Goal: Navigation & Orientation: Find specific page/section

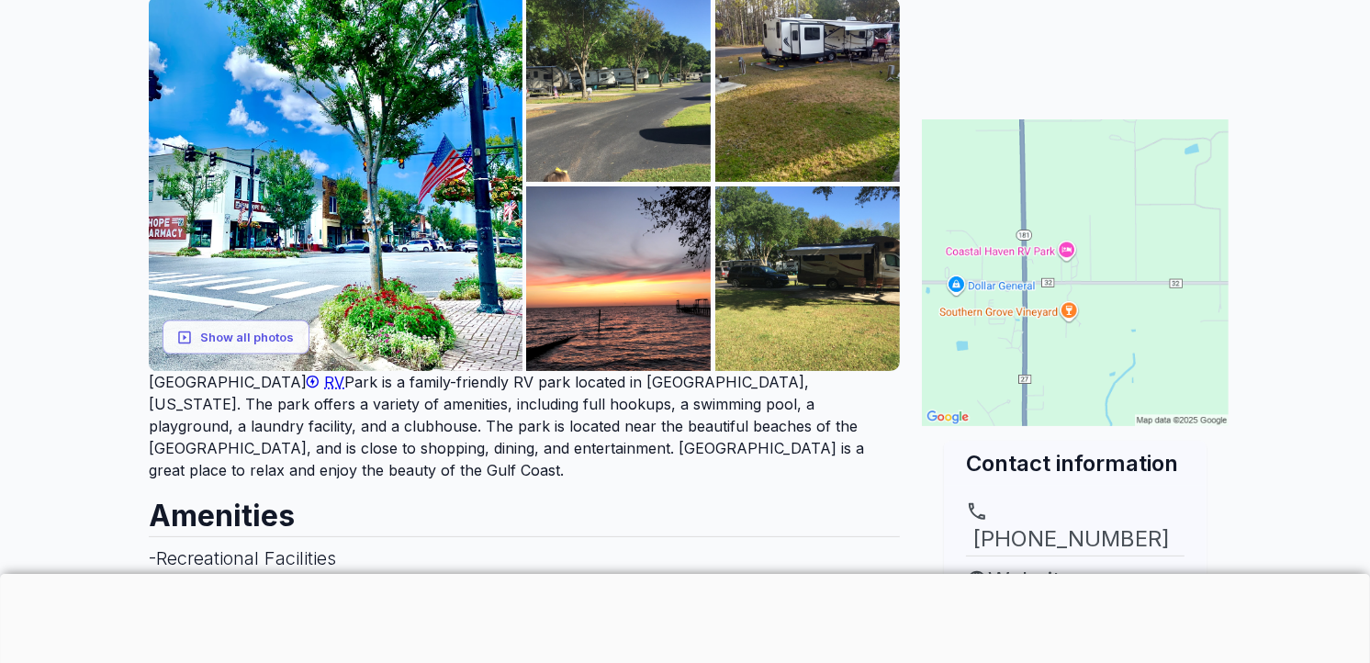
scroll to position [244, 0]
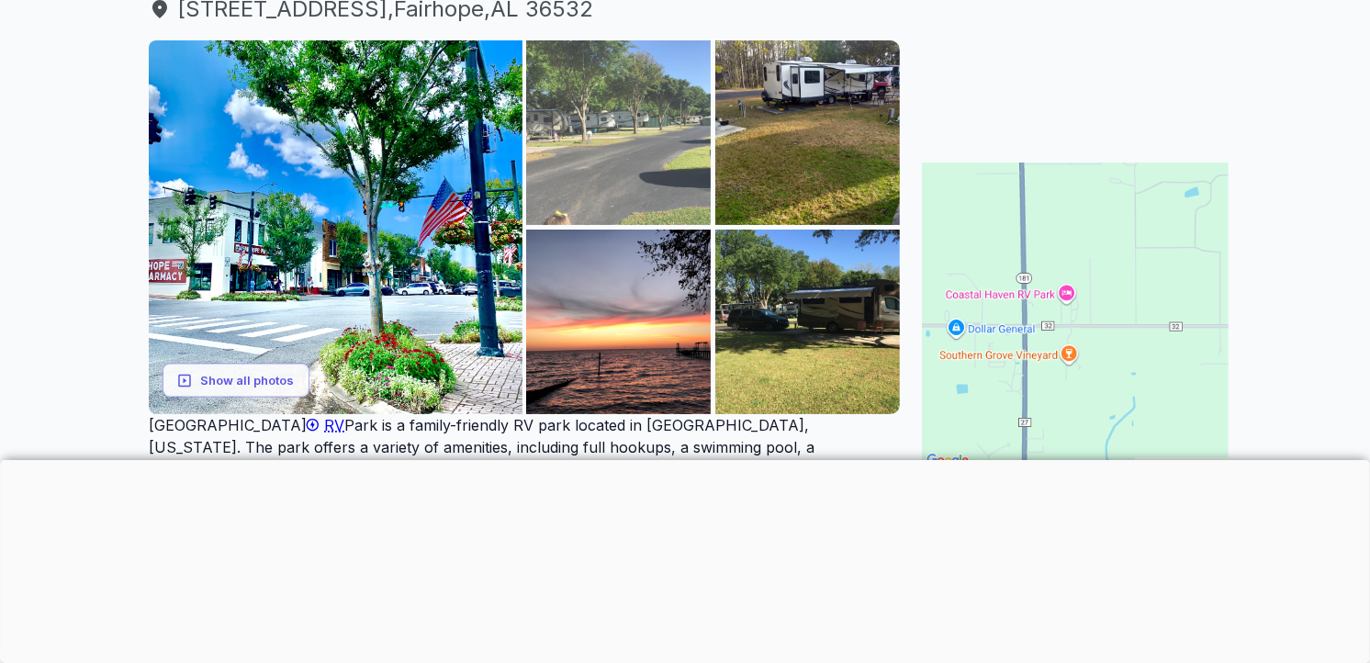
click at [592, 151] on img at bounding box center [618, 132] width 185 height 185
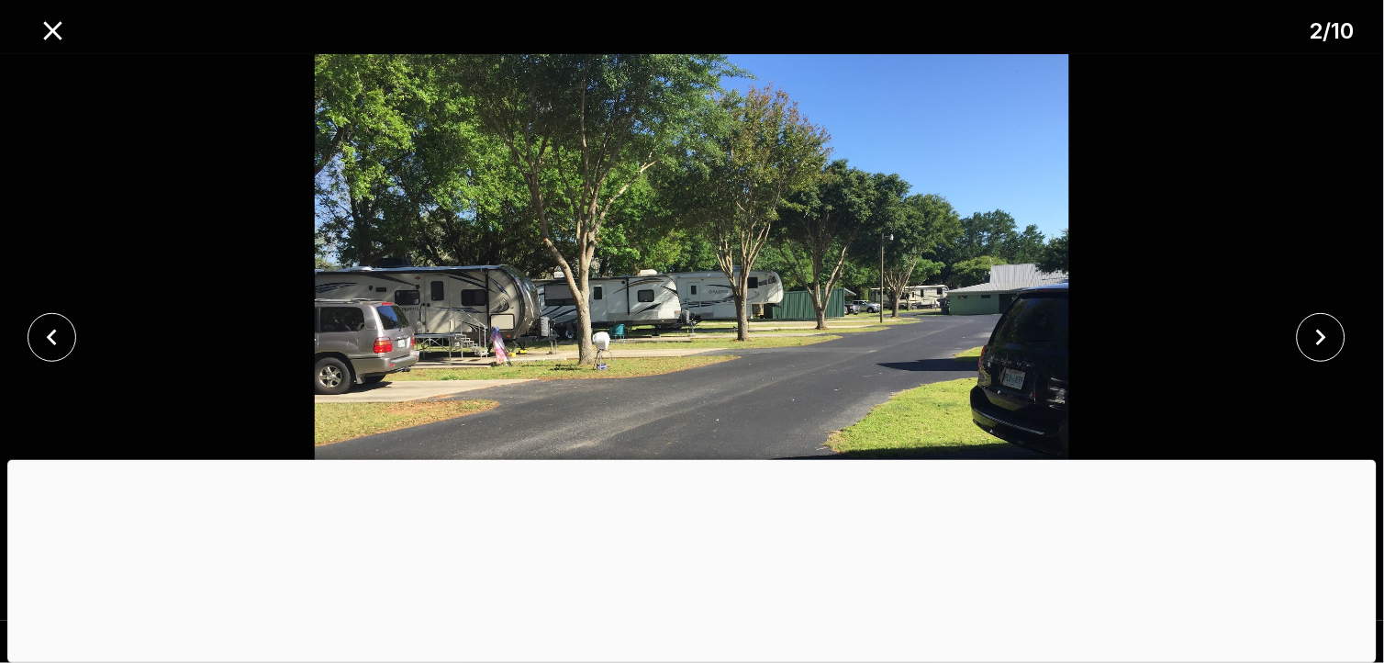
click at [696, 460] on div at bounding box center [692, 460] width 1370 height 0
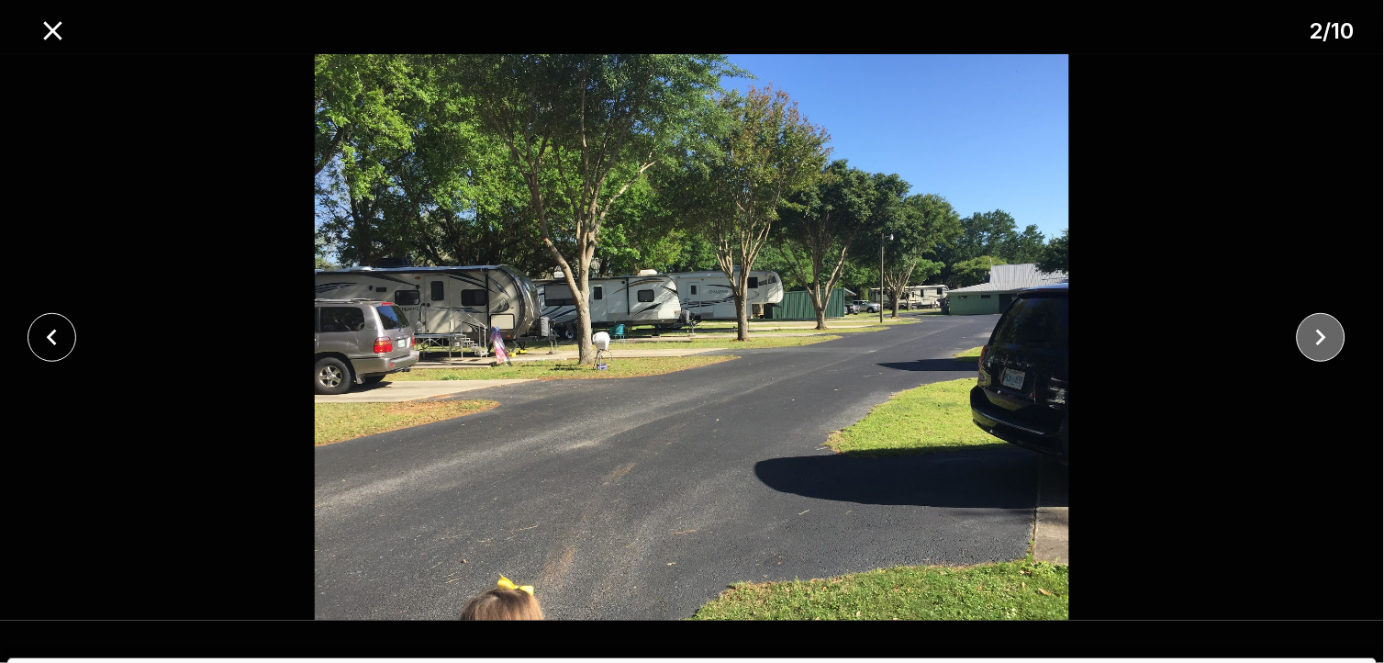
click at [1318, 345] on icon "close" at bounding box center [1321, 337] width 32 height 32
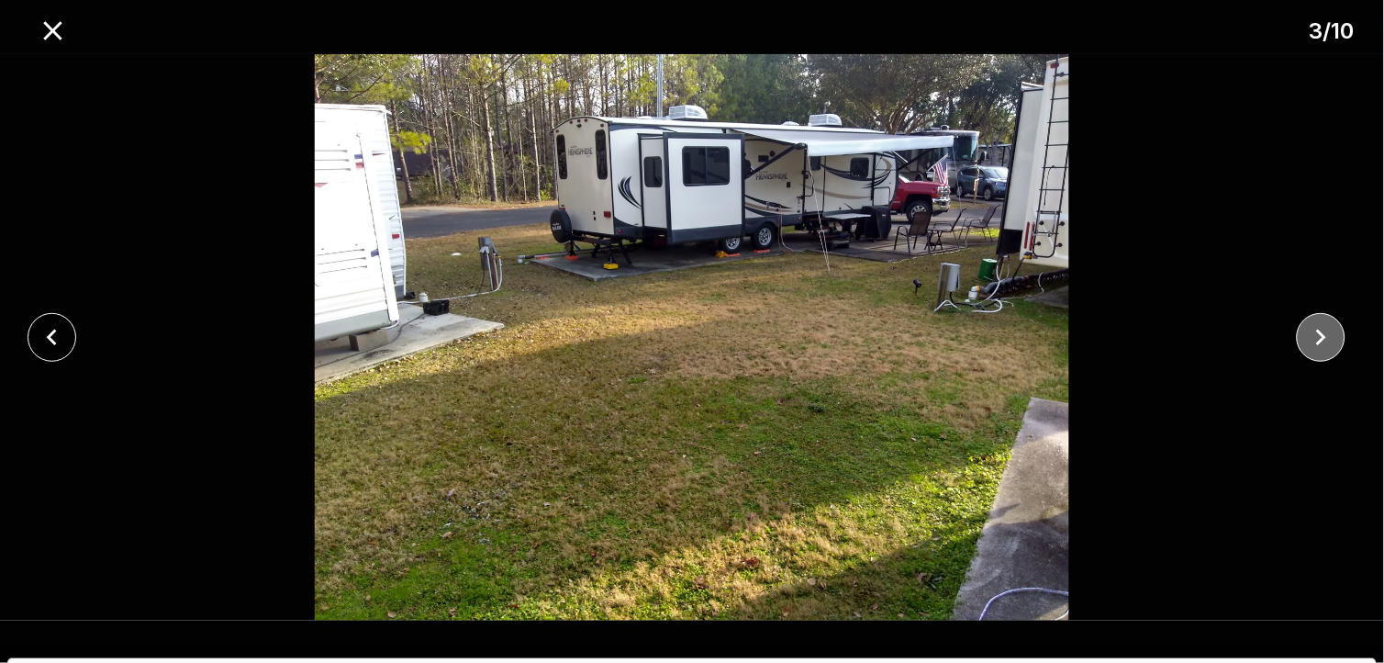
click at [1315, 337] on icon "close" at bounding box center [1321, 337] width 32 height 32
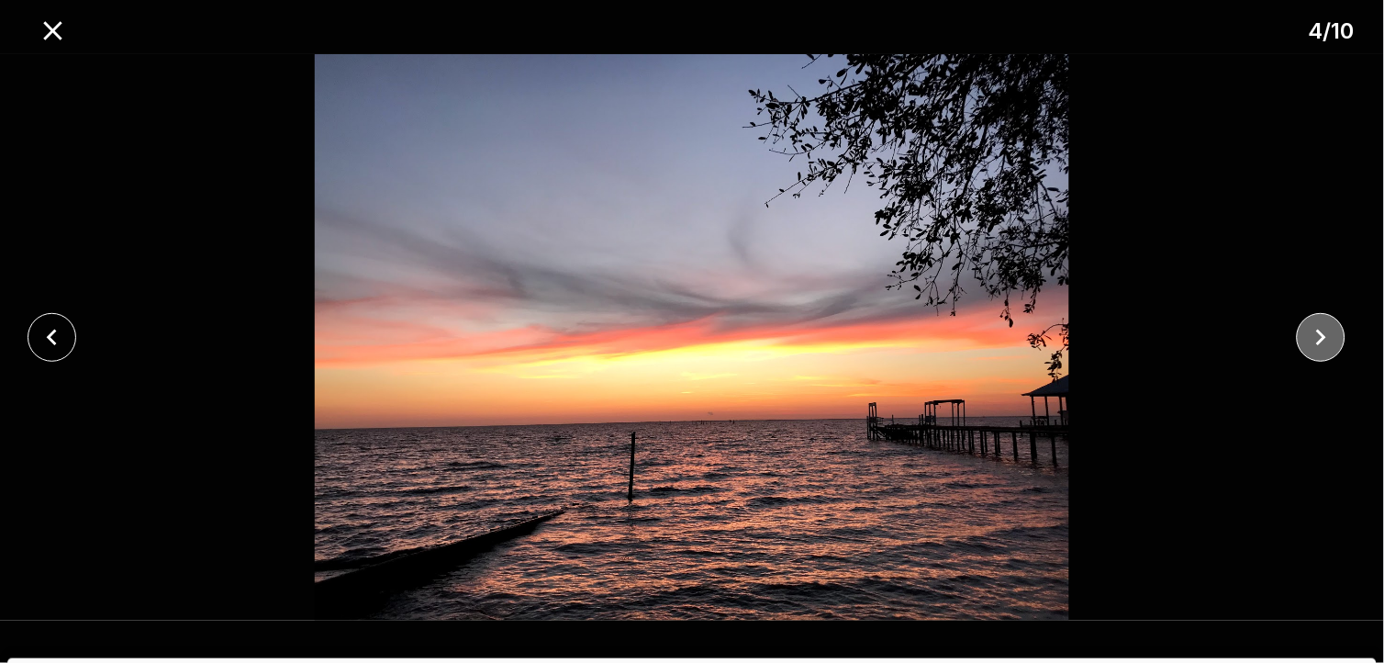
click at [1315, 338] on icon "close" at bounding box center [1321, 337] width 32 height 32
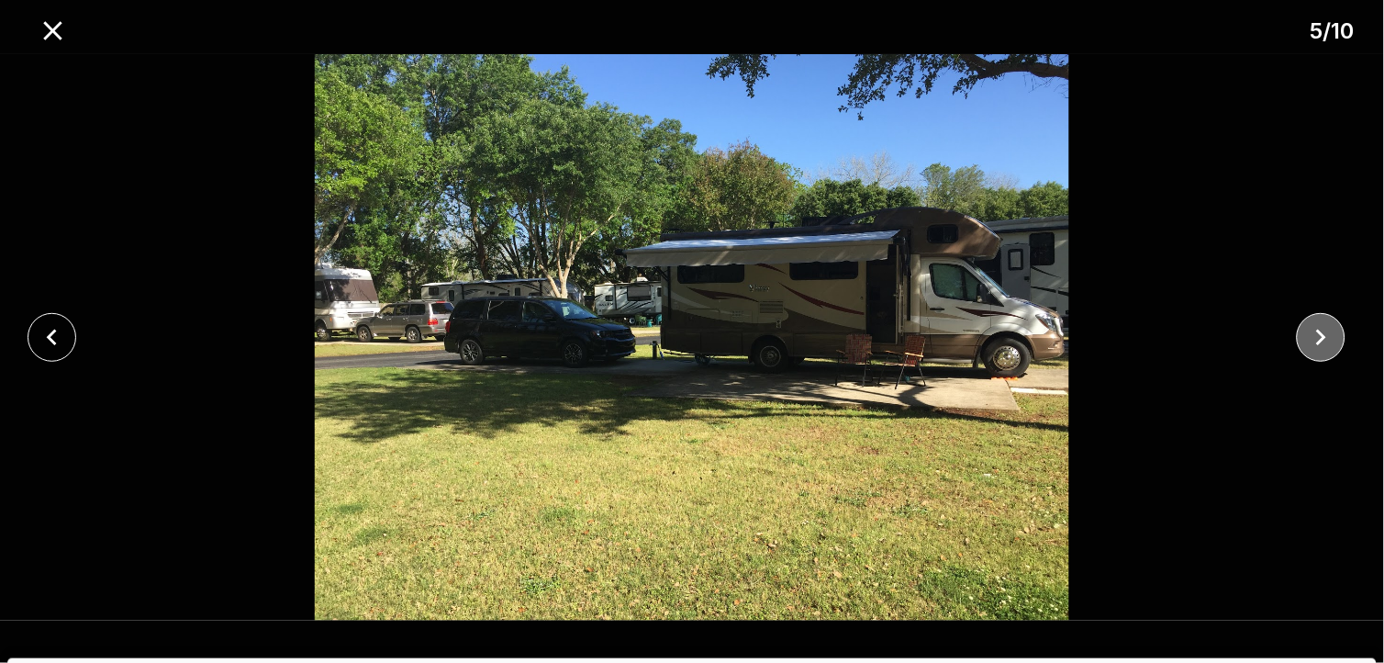
click at [1314, 341] on icon "close" at bounding box center [1321, 337] width 32 height 32
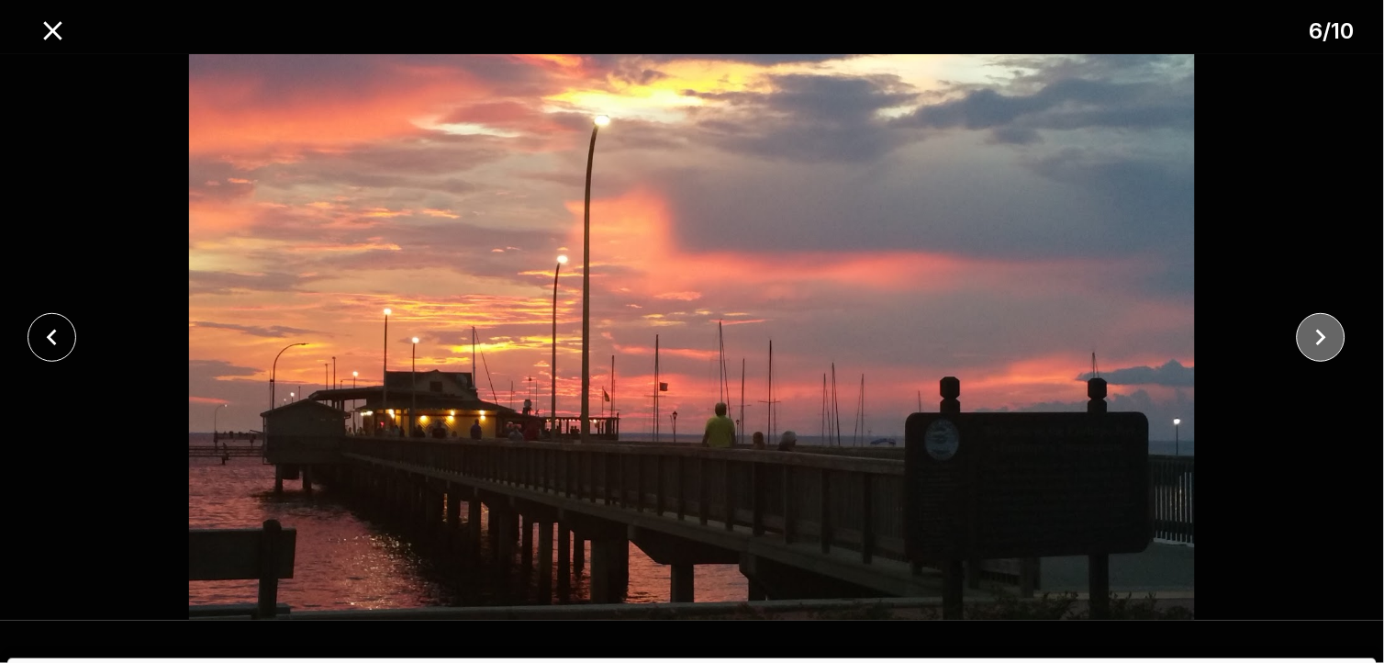
click at [1326, 341] on icon "close" at bounding box center [1321, 337] width 32 height 32
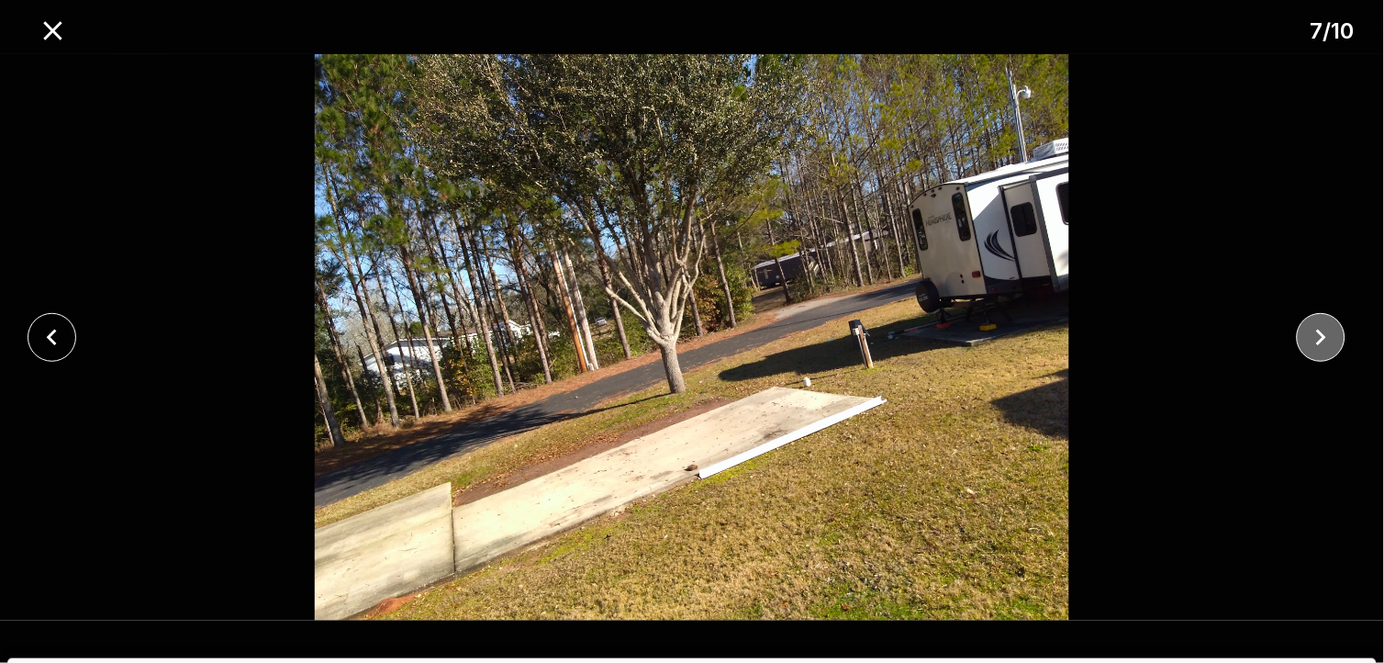
click at [1326, 341] on icon "close" at bounding box center [1321, 337] width 32 height 32
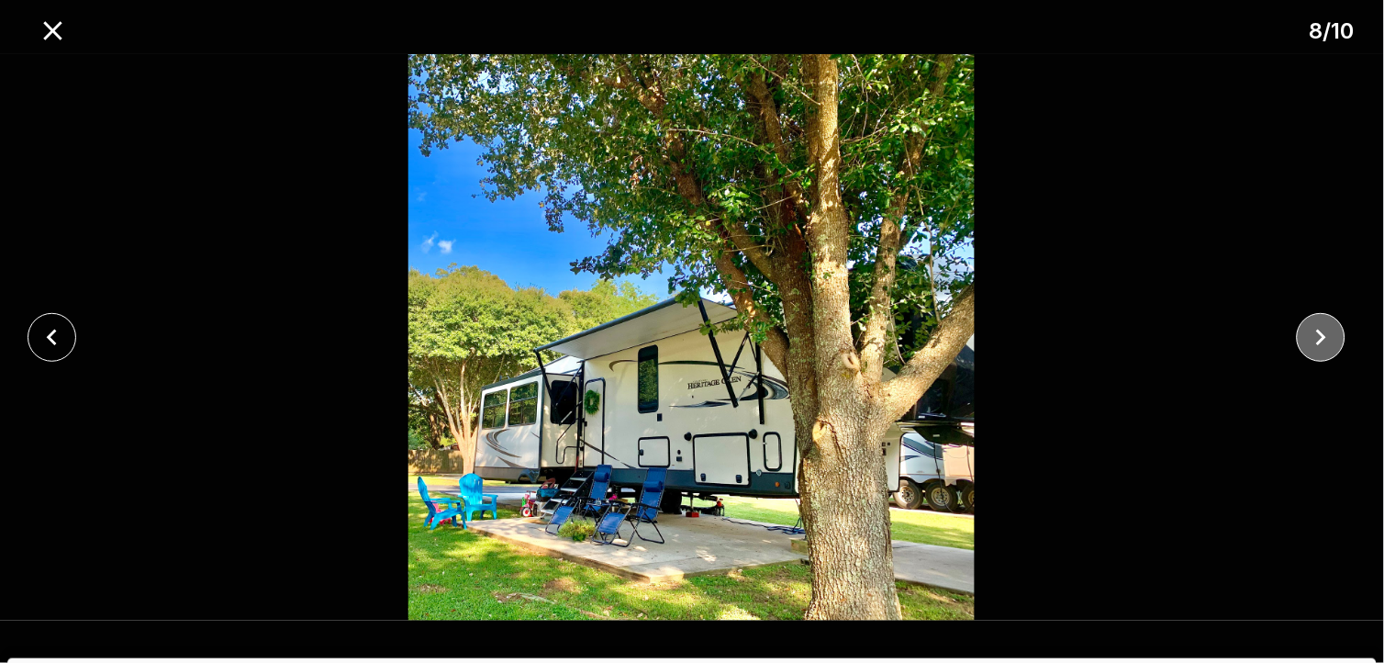
click at [1322, 344] on icon "close" at bounding box center [1321, 337] width 32 height 32
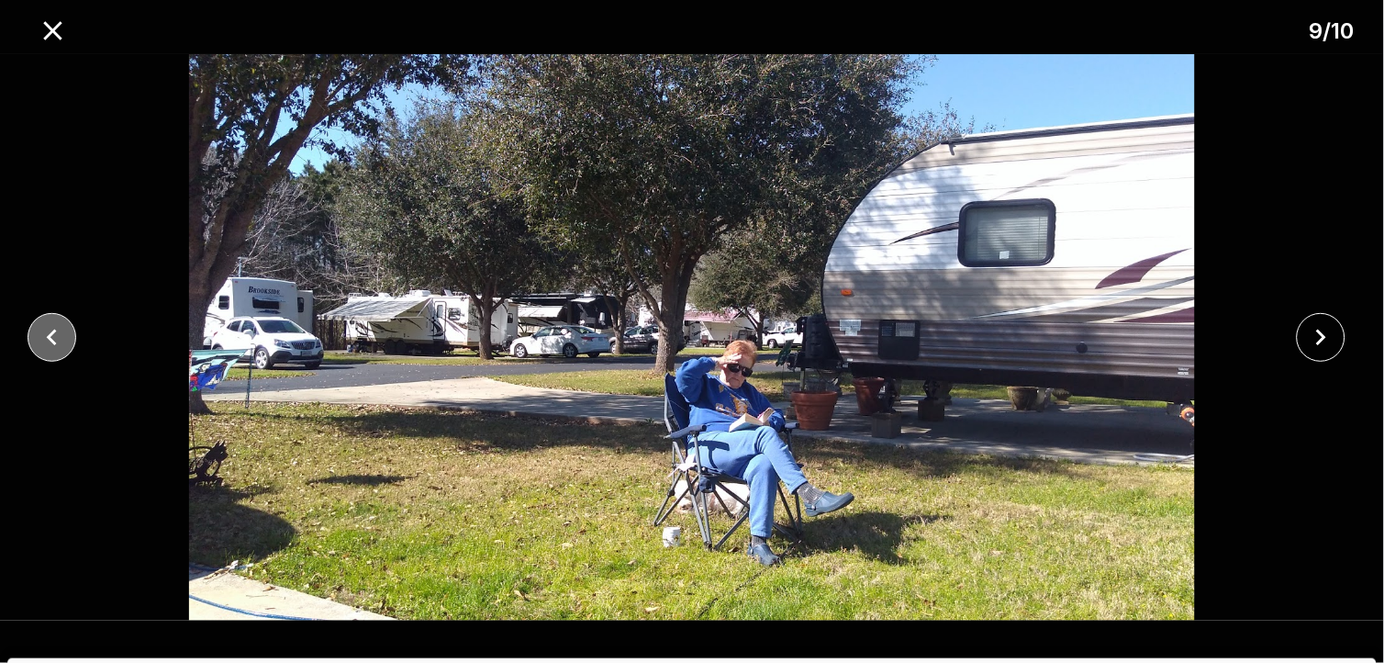
click at [50, 331] on icon "close" at bounding box center [52, 337] width 32 height 32
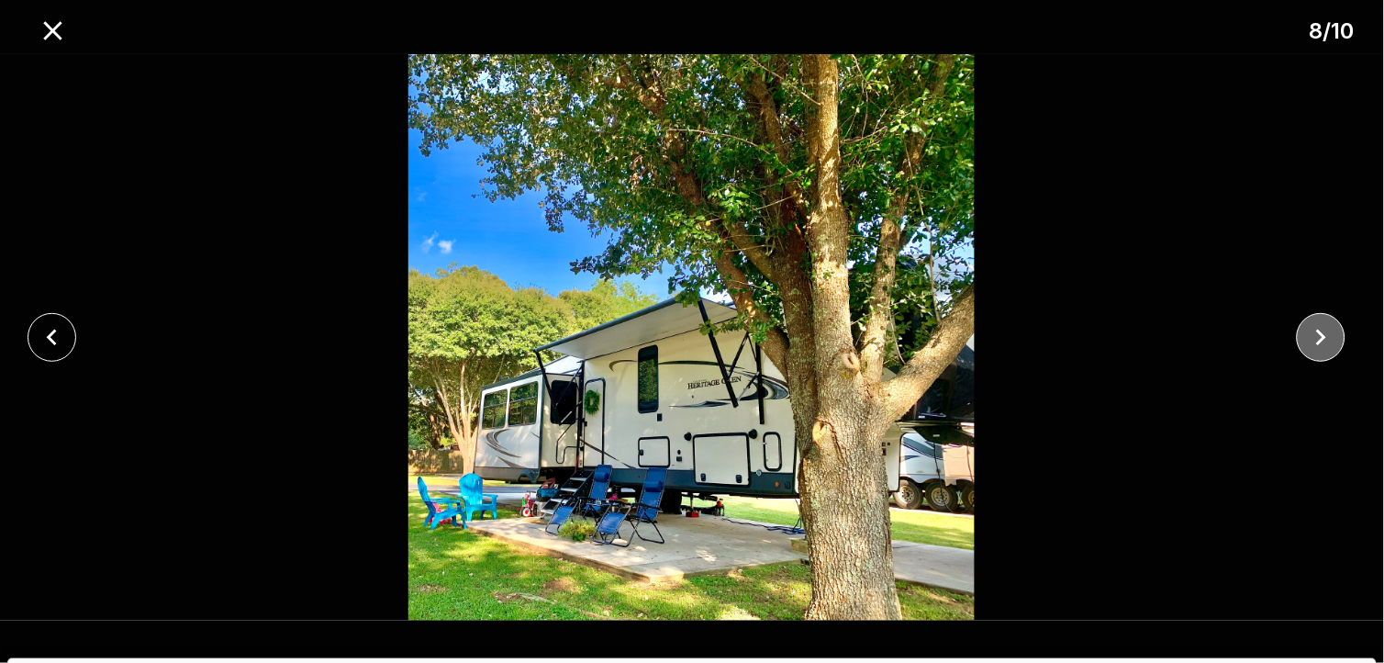
click at [1315, 344] on icon "close" at bounding box center [1321, 337] width 32 height 32
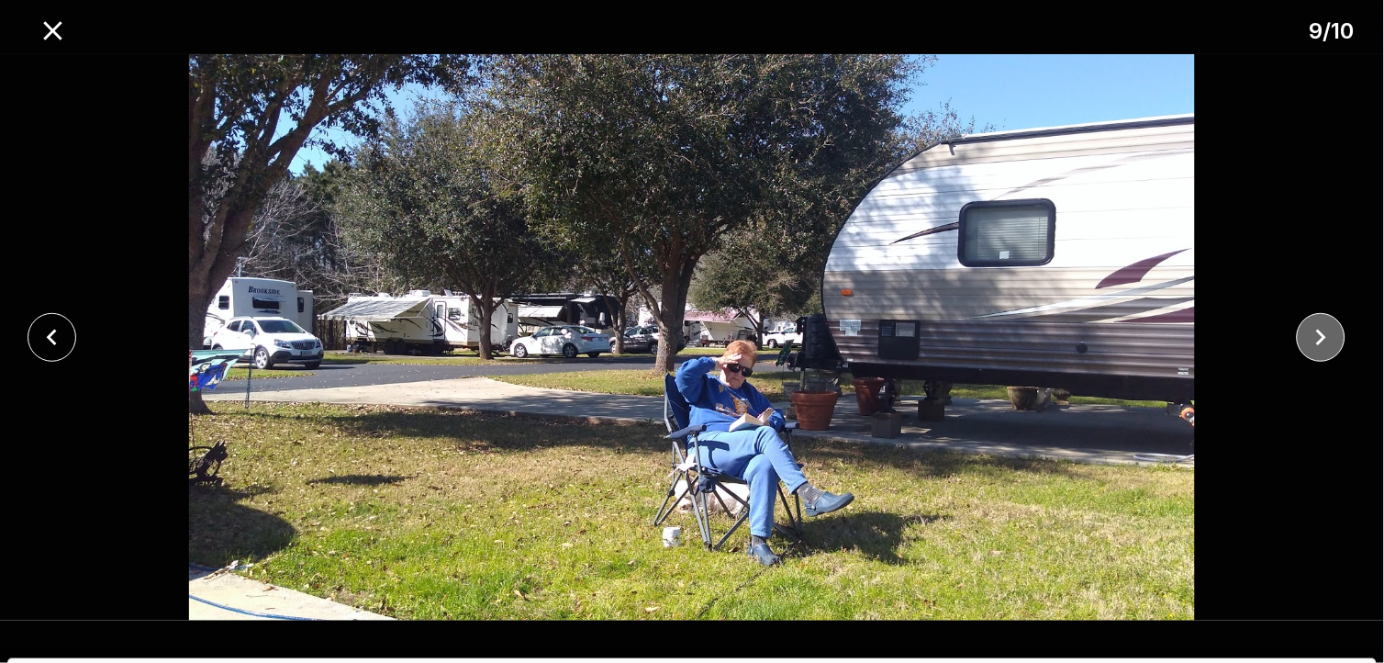
click at [1315, 344] on icon "close" at bounding box center [1321, 337] width 32 height 32
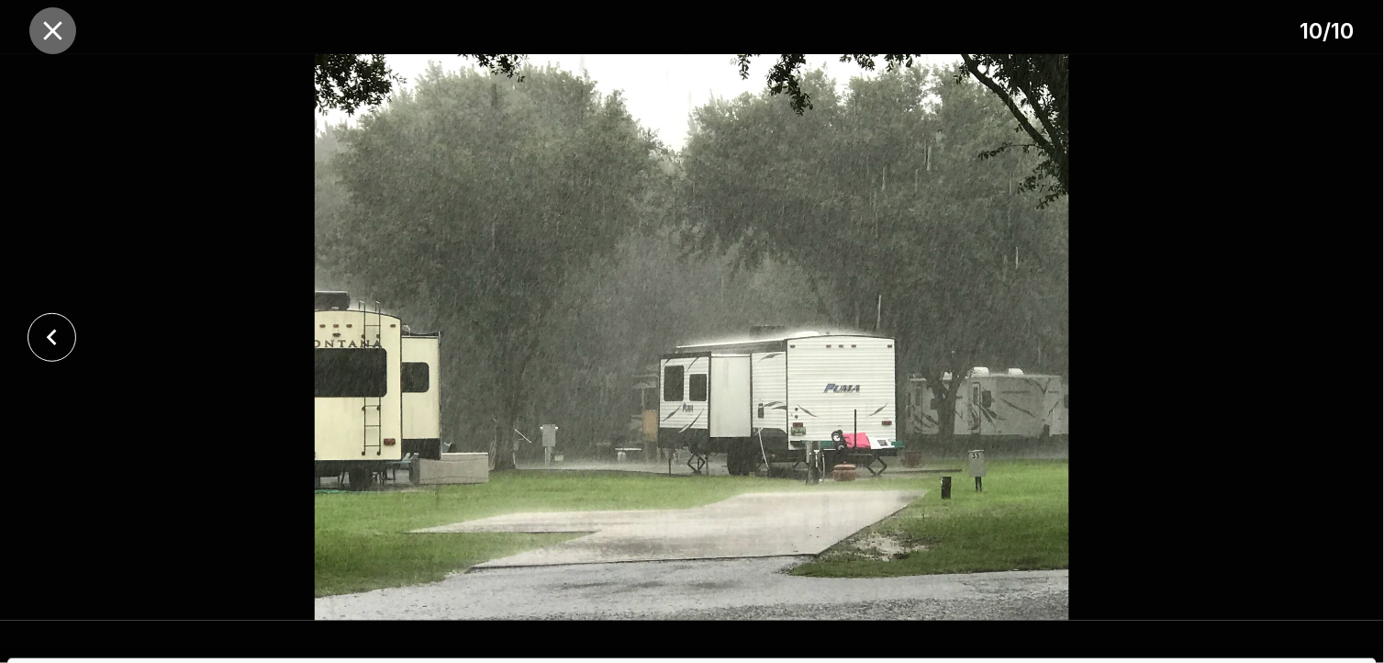
click at [59, 32] on icon "close" at bounding box center [53, 31] width 32 height 32
